Goal: Task Accomplishment & Management: Use online tool/utility

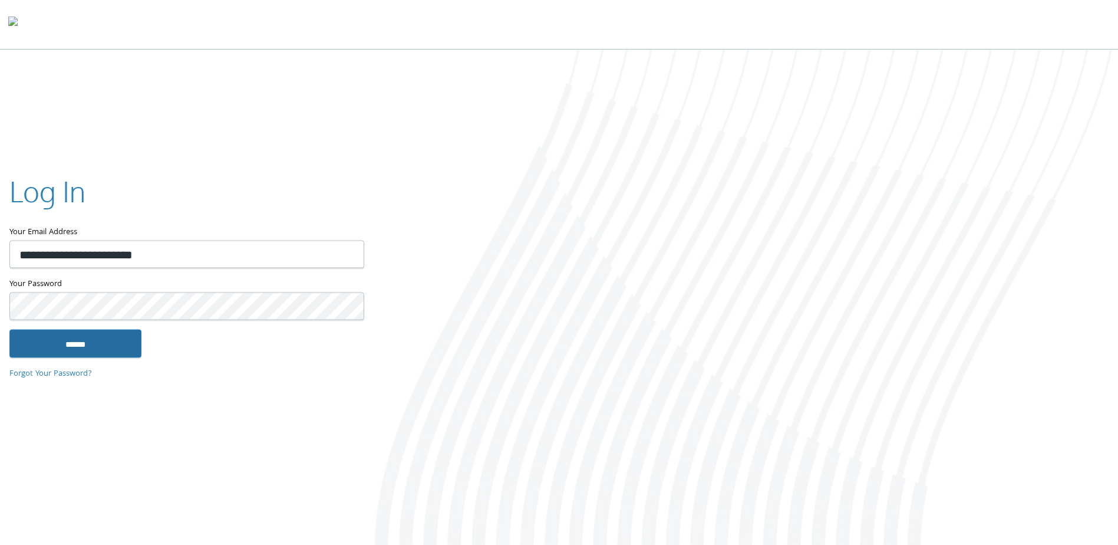
click at [113, 345] on input "******" at bounding box center [75, 344] width 132 height 28
type input "**********"
click at [116, 340] on input "******" at bounding box center [75, 344] width 132 height 28
